Goal: Information Seeking & Learning: Learn about a topic

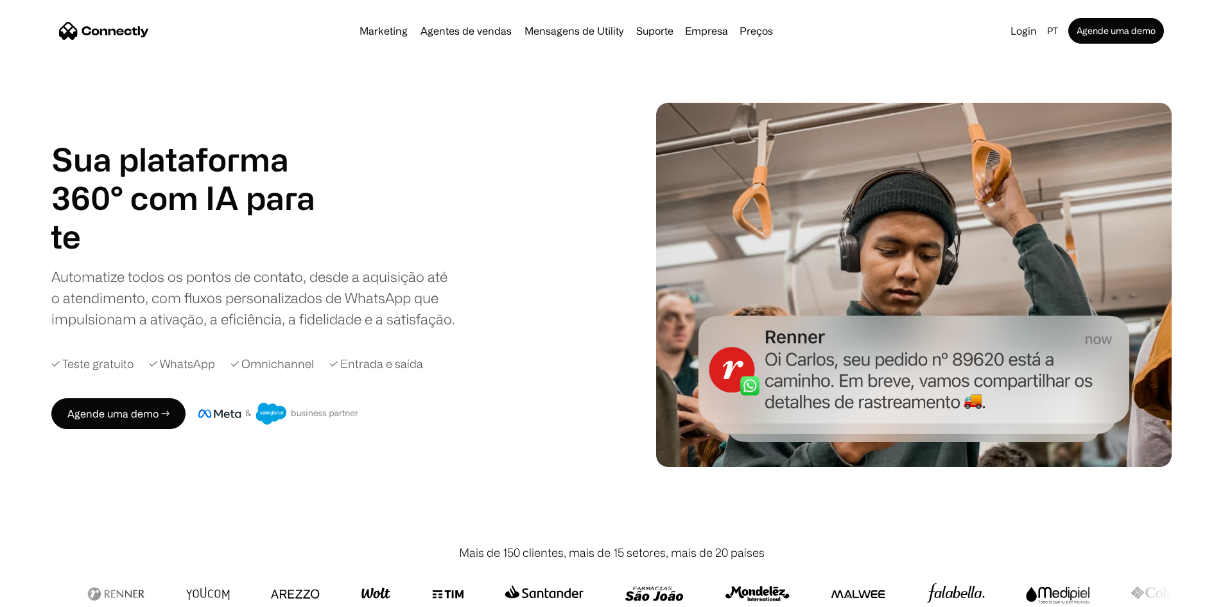
drag, startPoint x: 639, startPoint y: 425, endPoint x: 646, endPoint y: 380, distance: 45.4
click at [646, 380] on div "Sua plataforma 360° com IA para agentes de vendas suporte utility agentes de ve…" at bounding box center [611, 285] width 1120 height 364
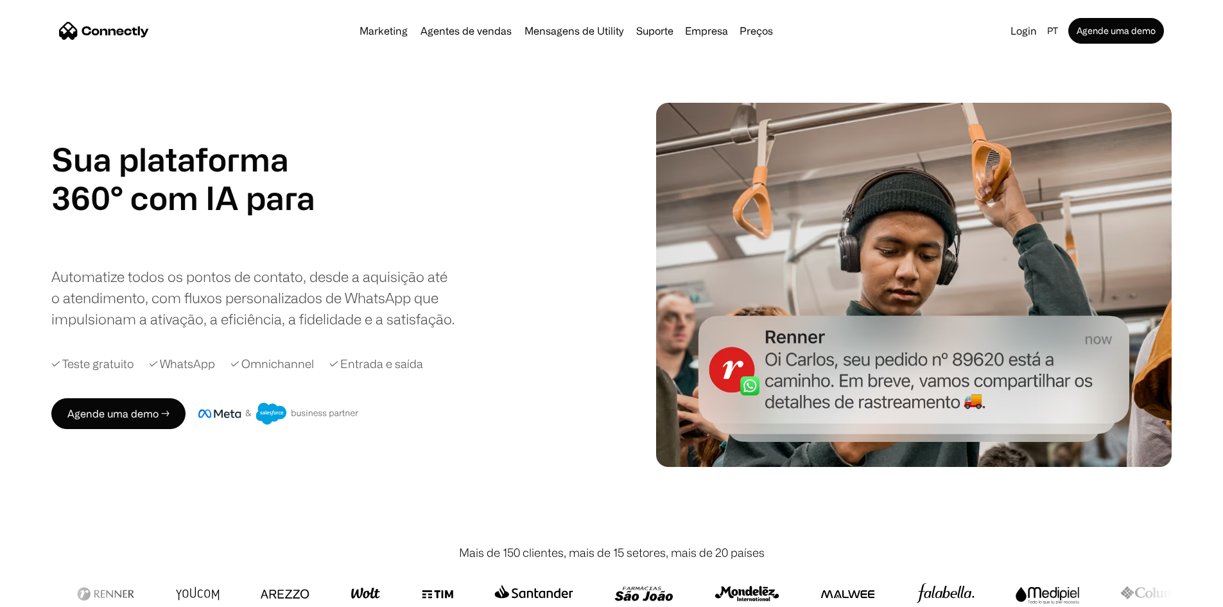
click at [637, 298] on div "Sua plataforma 360° com IA para agentes de vendas suporte utility agentes de ve…" at bounding box center [611, 285] width 1120 height 364
click at [638, 333] on div "Sua plataforma 360° com IA para agentes de vendas suporte utility agentes de ve…" at bounding box center [611, 285] width 1120 height 364
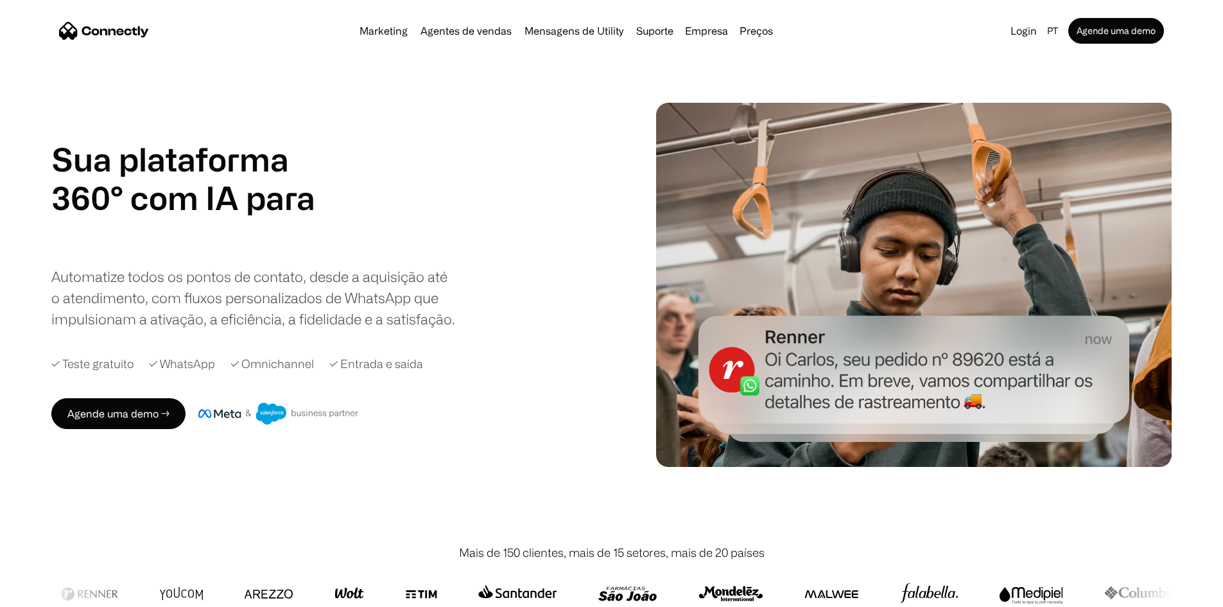
click at [625, 389] on div "Sua plataforma 360° com IA para agentes de vendas suporte utility agentes de ve…" at bounding box center [342, 284] width 582 height 289
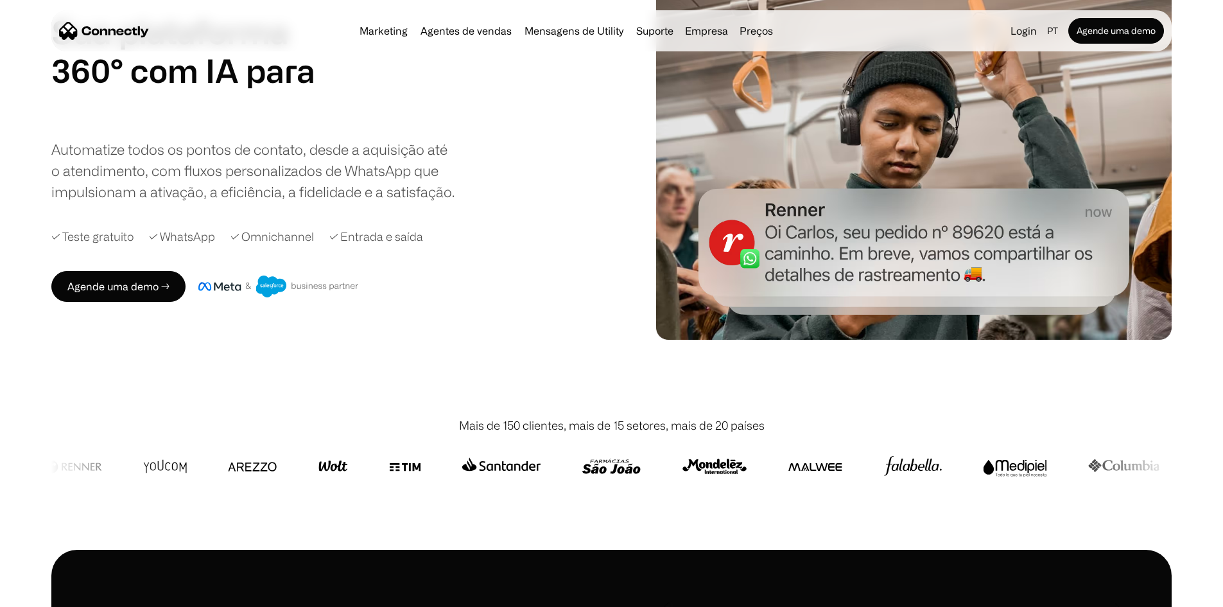
scroll to position [128, 0]
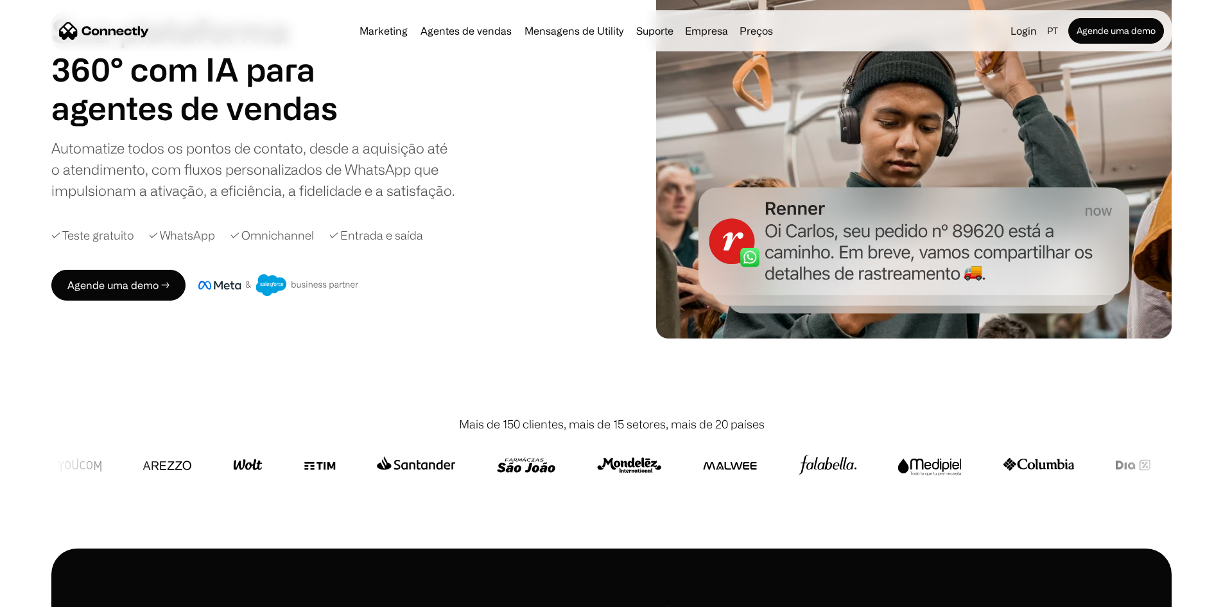
click at [638, 227] on div "Sua plataforma 360° com IA para agentes de vendas suporte utility agentes de ve…" at bounding box center [611, 156] width 1120 height 364
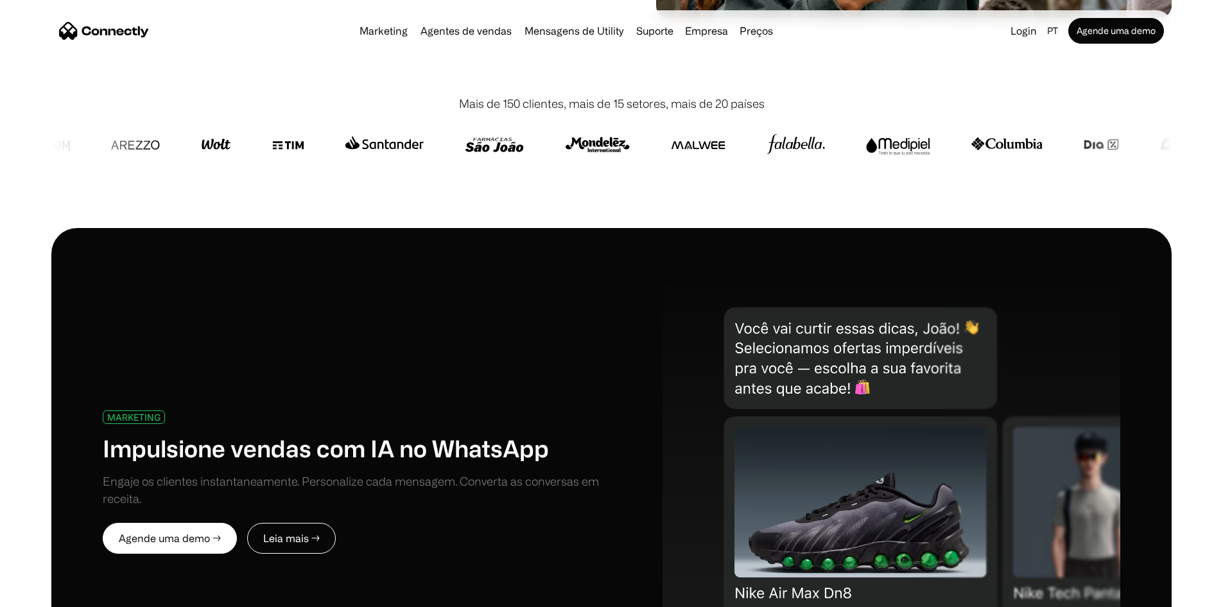
scroll to position [642, 0]
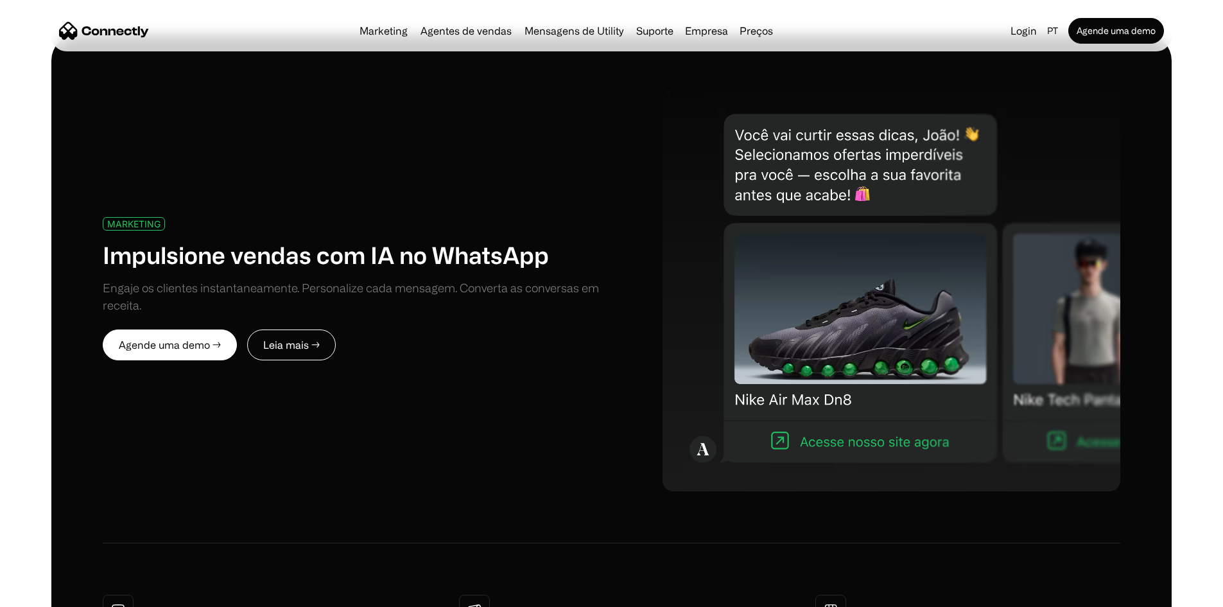
drag, startPoint x: 1184, startPoint y: 324, endPoint x: 1174, endPoint y: 289, distance: 35.5
click at [1184, 322] on div "MARKETING Impulsione vendas com IA no WhatsApp Engaje os clientes instantaneame…" at bounding box center [611, 482] width 1223 height 895
click at [1163, 240] on div "MARKETING Impulsione vendas com IA no WhatsApp Engaje os clientes instantaneame…" at bounding box center [611, 482] width 1223 height 895
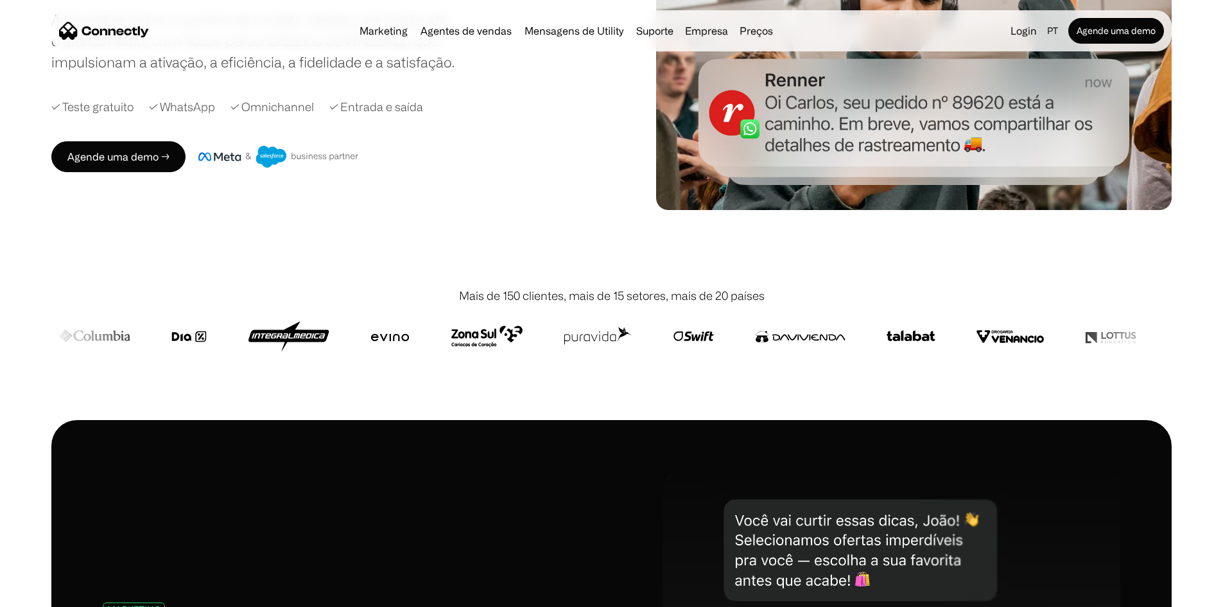
scroll to position [0, 0]
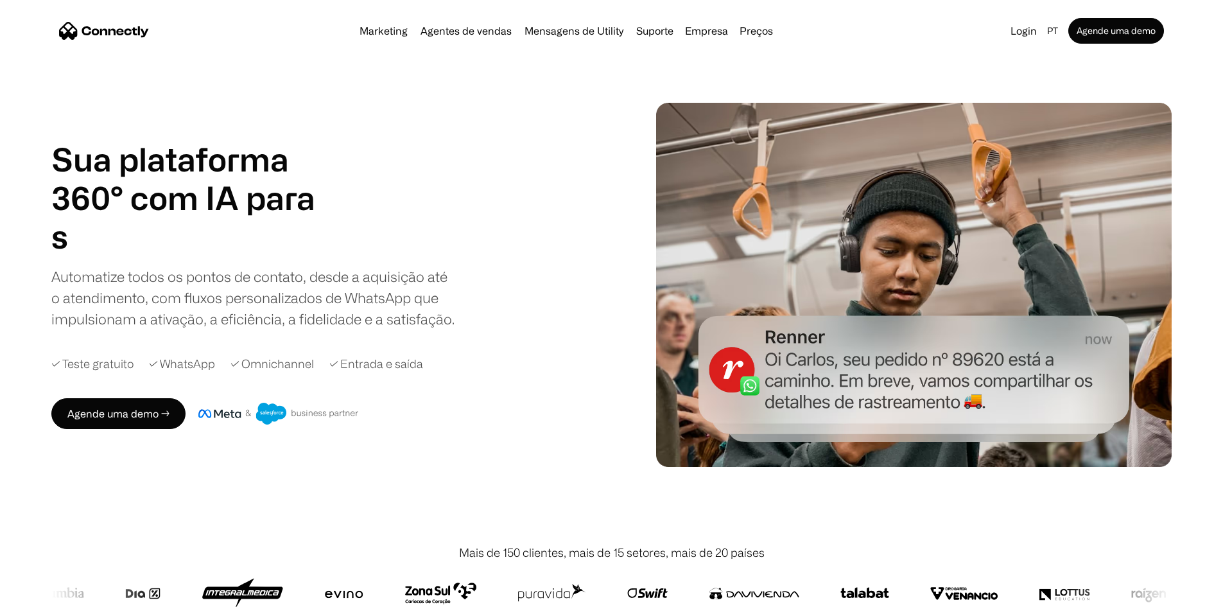
click at [1157, 261] on div "Sua plataforma 360° com IA para agentes de vendas suporte utility agentes de ve…" at bounding box center [611, 285] width 1223 height 364
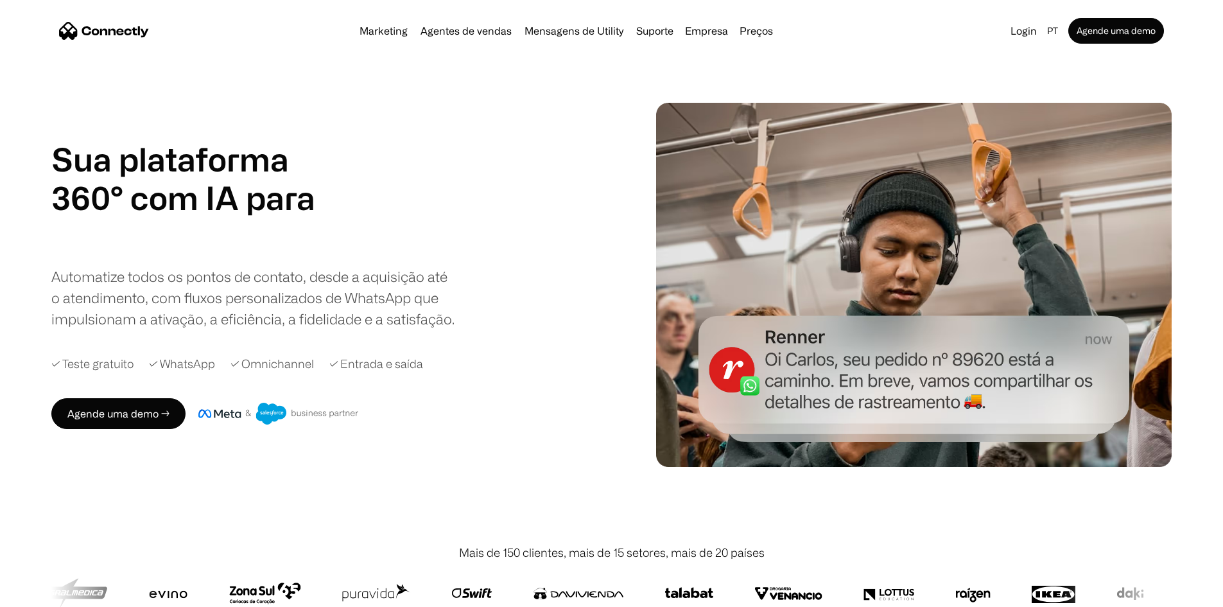
click at [1200, 191] on div "Sua plataforma 360° com IA para agentes de vendas suporte utility agentes de ve…" at bounding box center [611, 285] width 1223 height 364
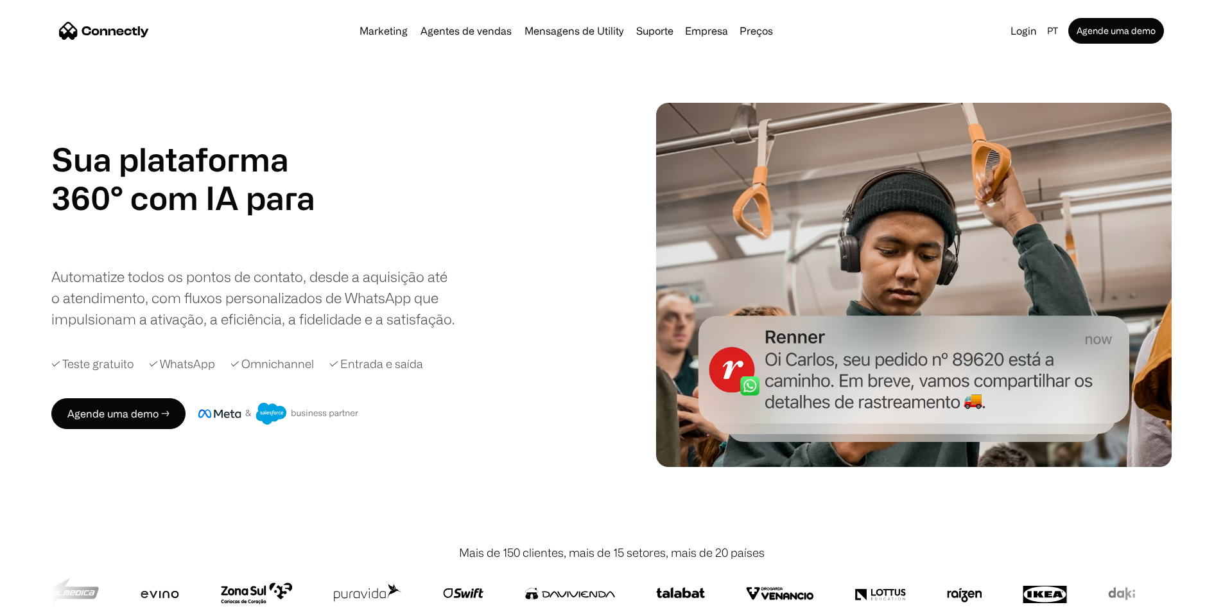
click at [1197, 173] on div "Sua plataforma 360° com IA para agentes de vendas suporte utility agentes de ve…" at bounding box center [611, 285] width 1223 height 364
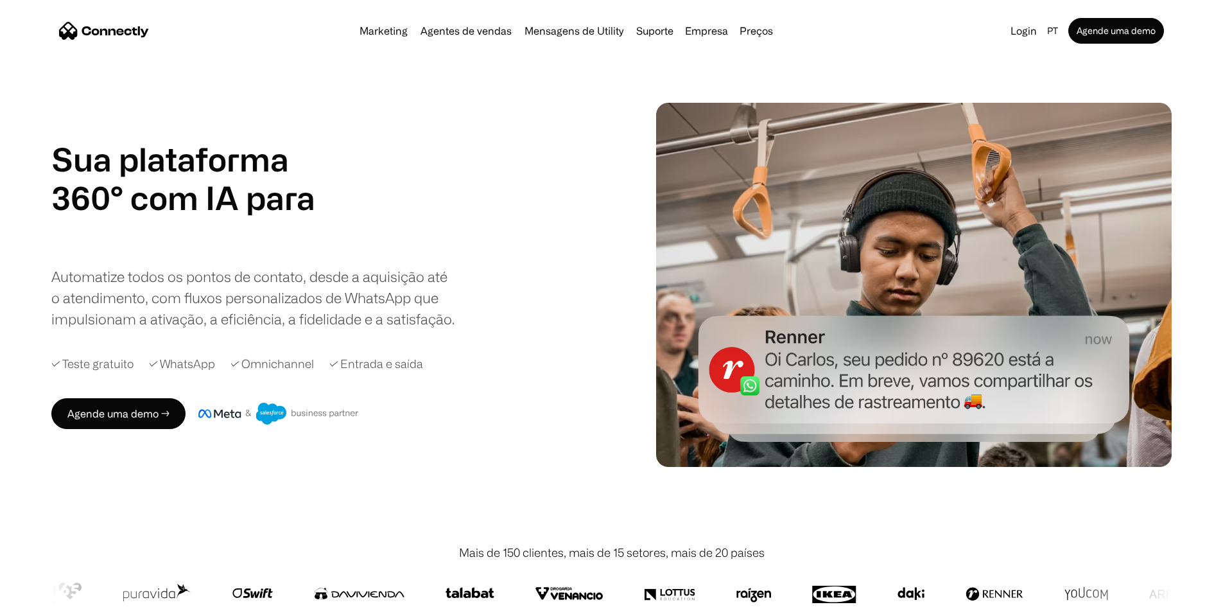
click at [1192, 150] on div "Sua plataforma 360° com IA para agentes de vendas suporte utility agentes de ve…" at bounding box center [611, 285] width 1223 height 364
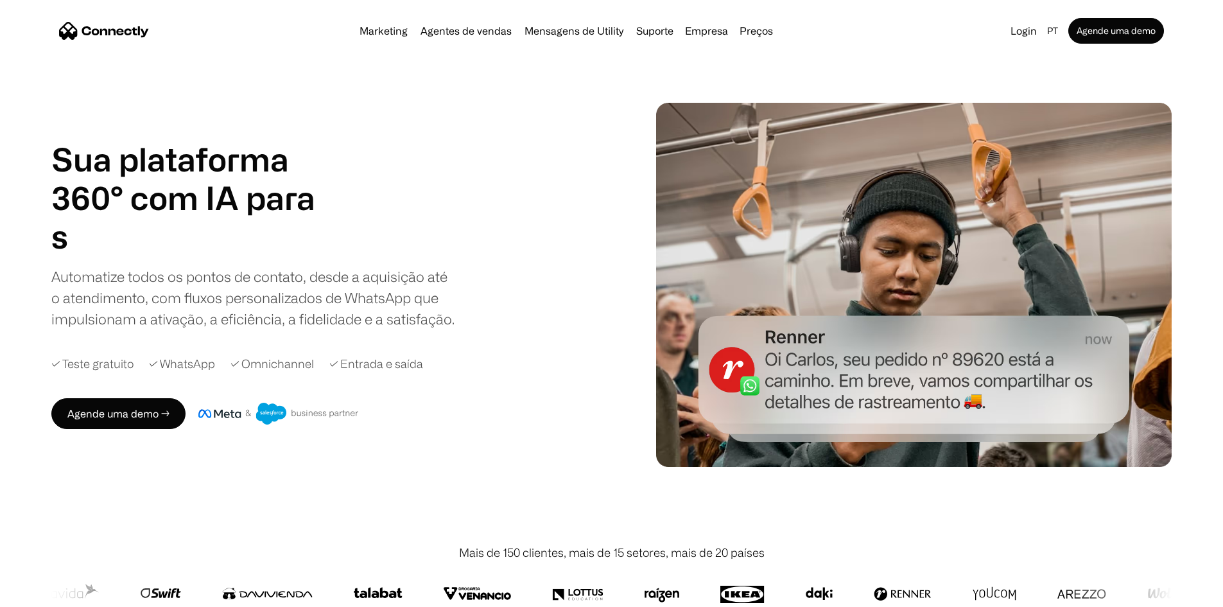
click at [1179, 199] on div "Sua plataforma 360° com IA para agentes de vendas suporte utility agentes de ve…" at bounding box center [611, 285] width 1223 height 364
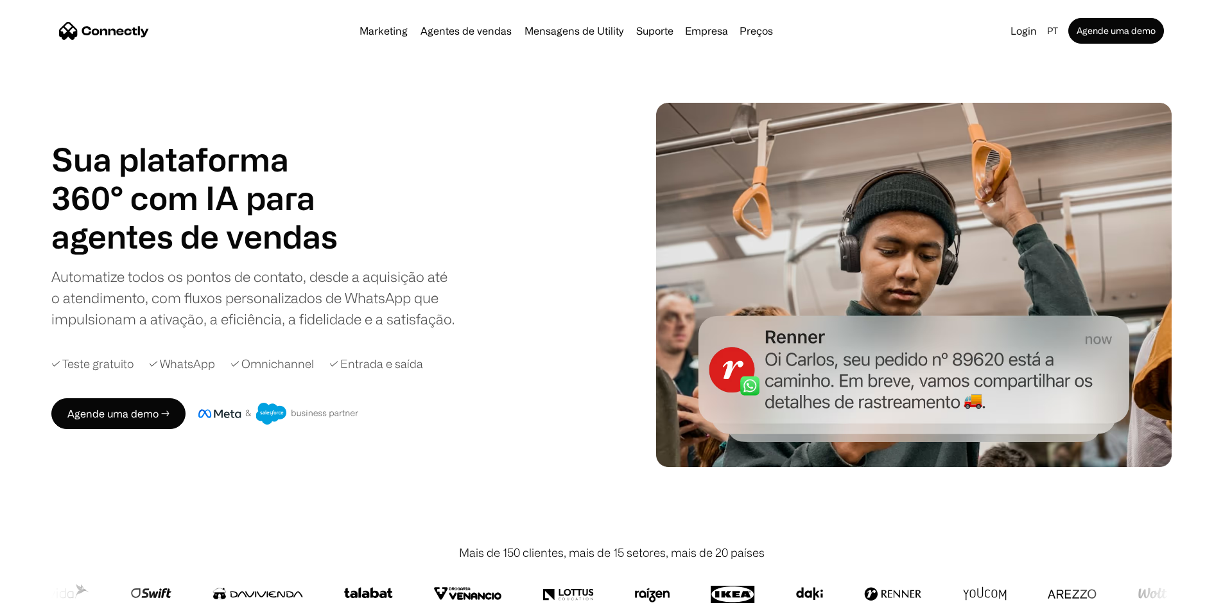
click at [1191, 223] on div "Sua plataforma 360° com IA para agentes de vendas suporte utility agentes de ve…" at bounding box center [611, 285] width 1223 height 364
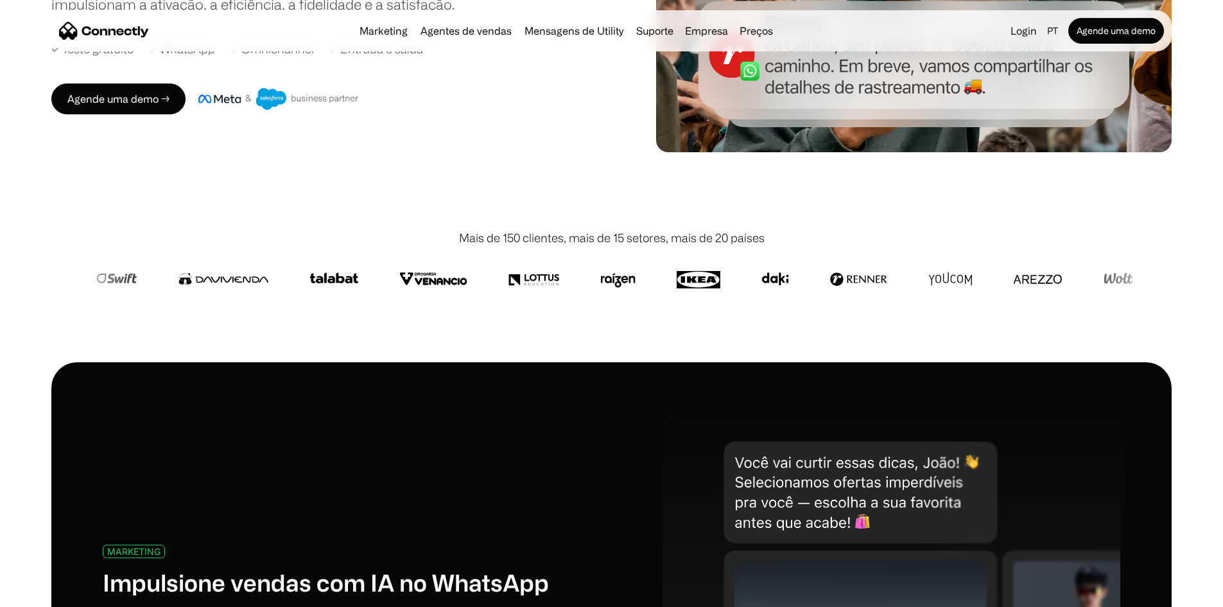
scroll to position [514, 0]
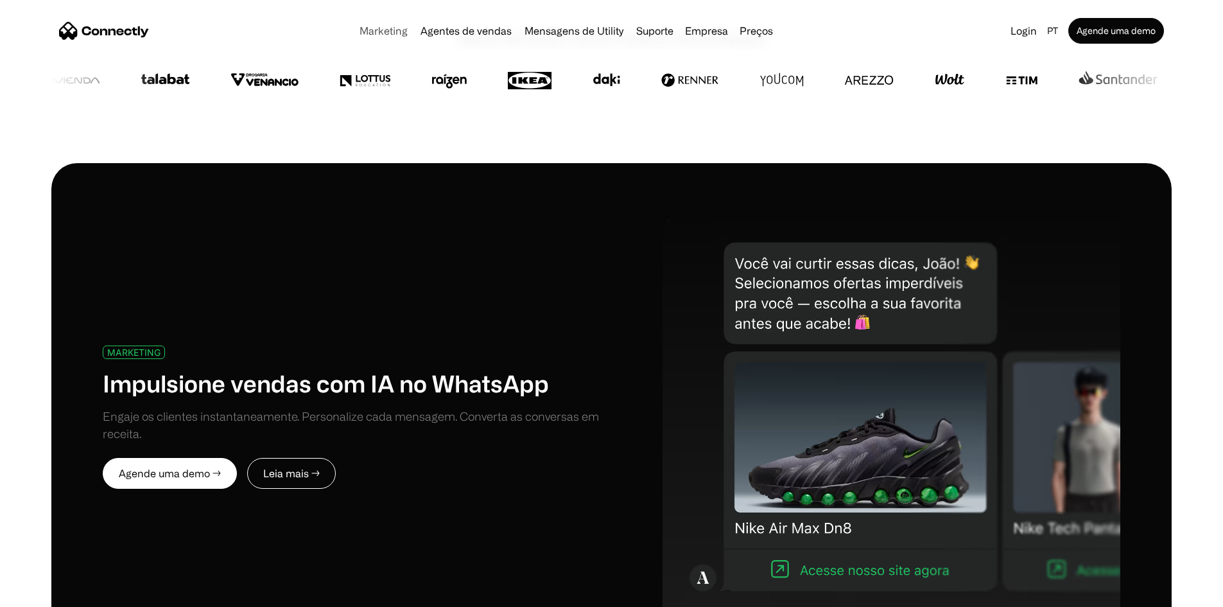
click at [368, 33] on link "Marketing" at bounding box center [383, 31] width 58 height 10
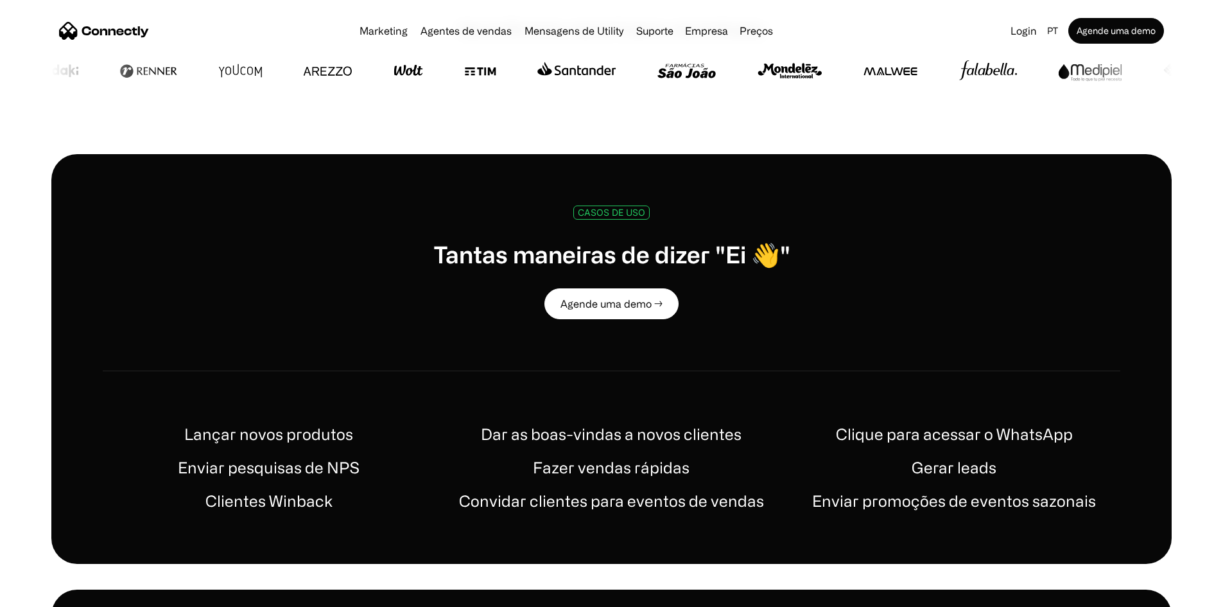
scroll to position [578, 0]
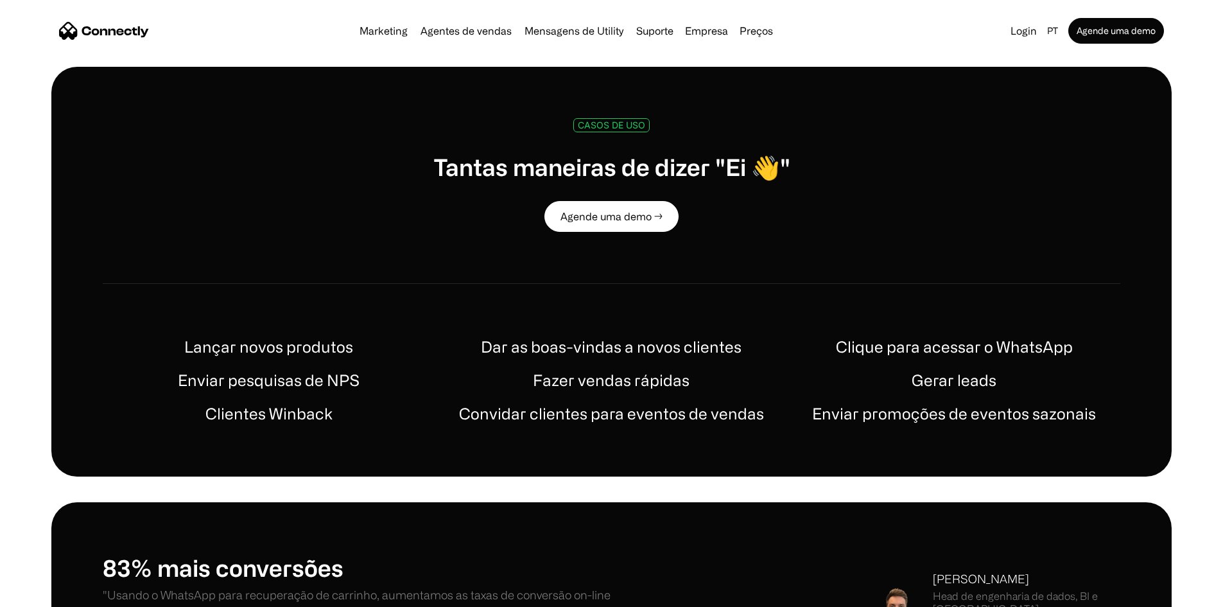
click at [915, 335] on h1 "Clique para acessar o WhatsApp" at bounding box center [954, 346] width 237 height 23
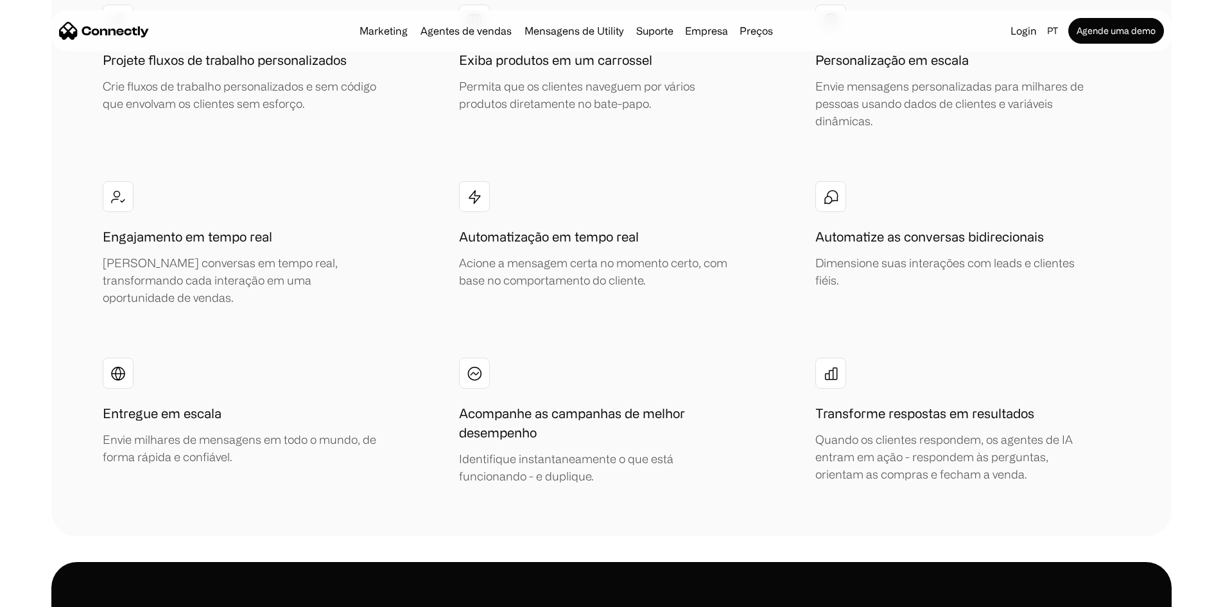
scroll to position [2632, 0]
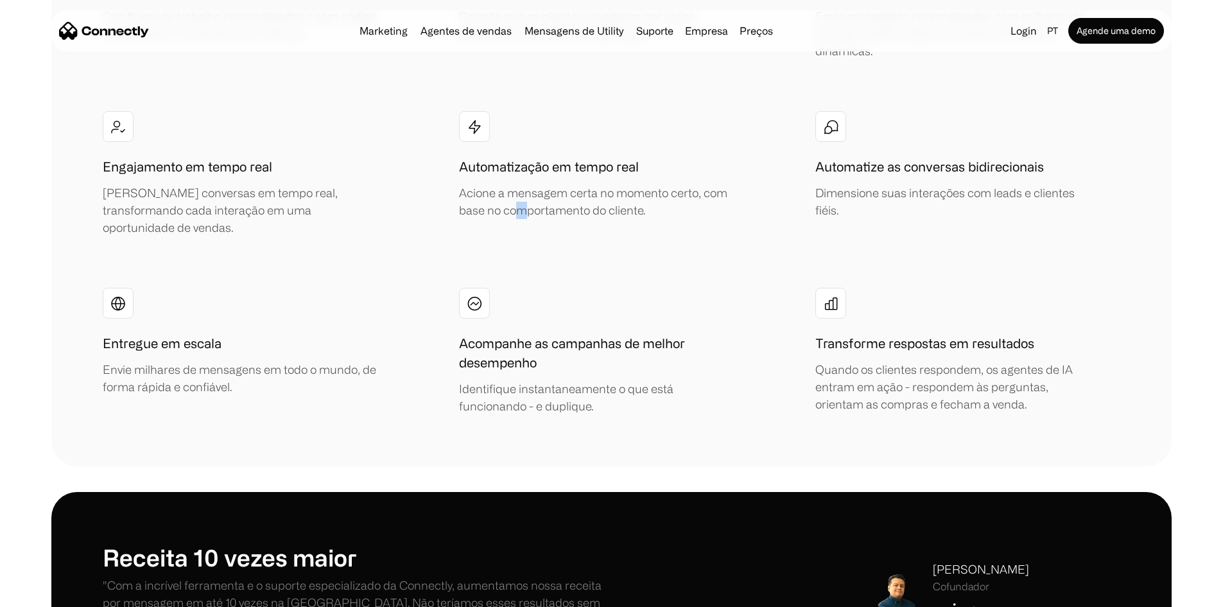
click at [528, 236] on div "Projete fluxos de trabalho personalizados Crie fluxos de trabalho personalizado…" at bounding box center [611, 175] width 1017 height 480
drag, startPoint x: 596, startPoint y: 272, endPoint x: 593, endPoint y: 278, distance: 7.2
click at [595, 274] on div "Projete fluxos de trabalho personalizados Crie fluxos de trabalho personalizado…" at bounding box center [611, 175] width 1017 height 480
click at [600, 288] on div "Acompanhe as campanhas de melhor desempenho Identifique instantaneamente o que …" at bounding box center [597, 351] width 276 height 127
